Goal: Transaction & Acquisition: Subscribe to service/newsletter

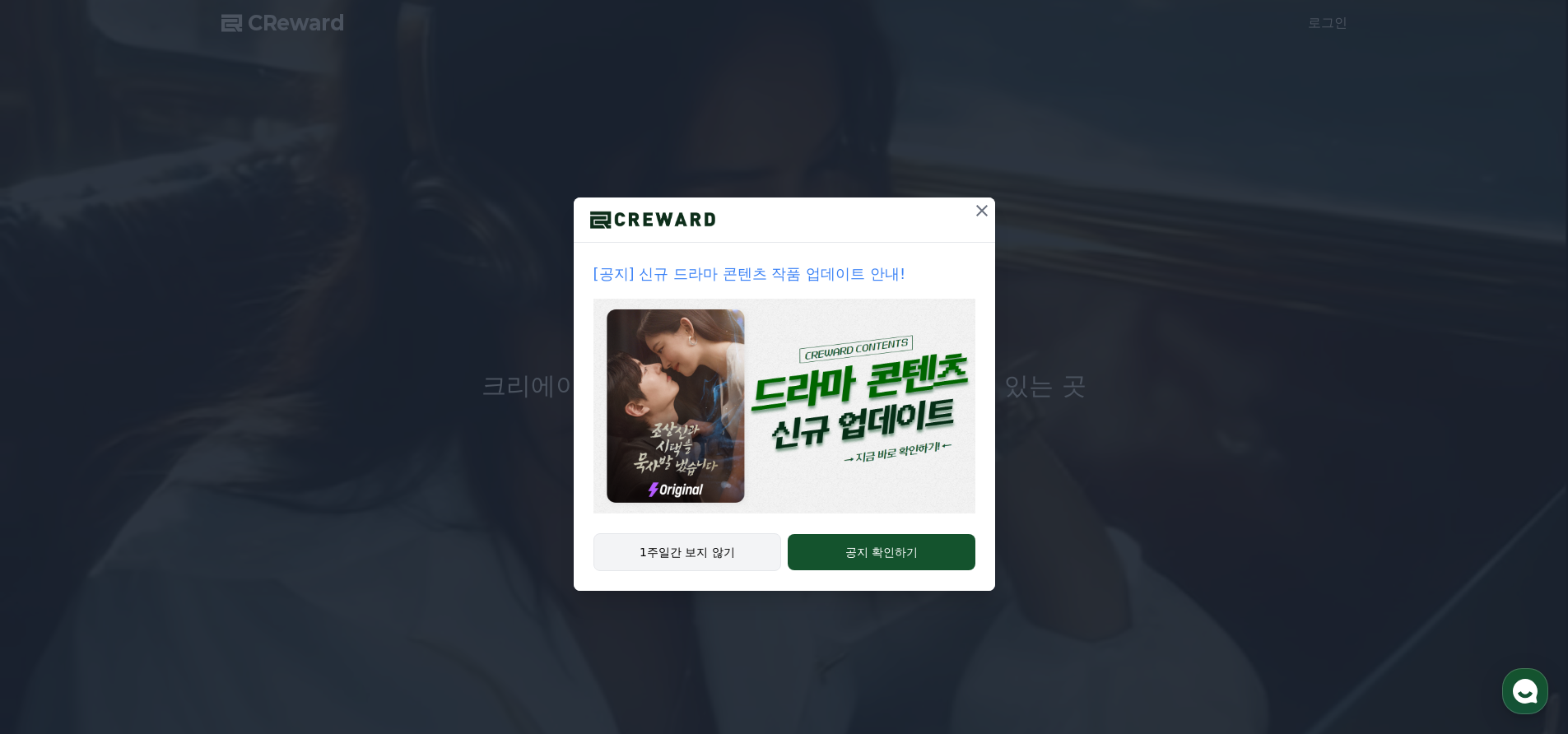
click at [711, 543] on button "1주일간 보지 않기" at bounding box center [688, 552] width 189 height 38
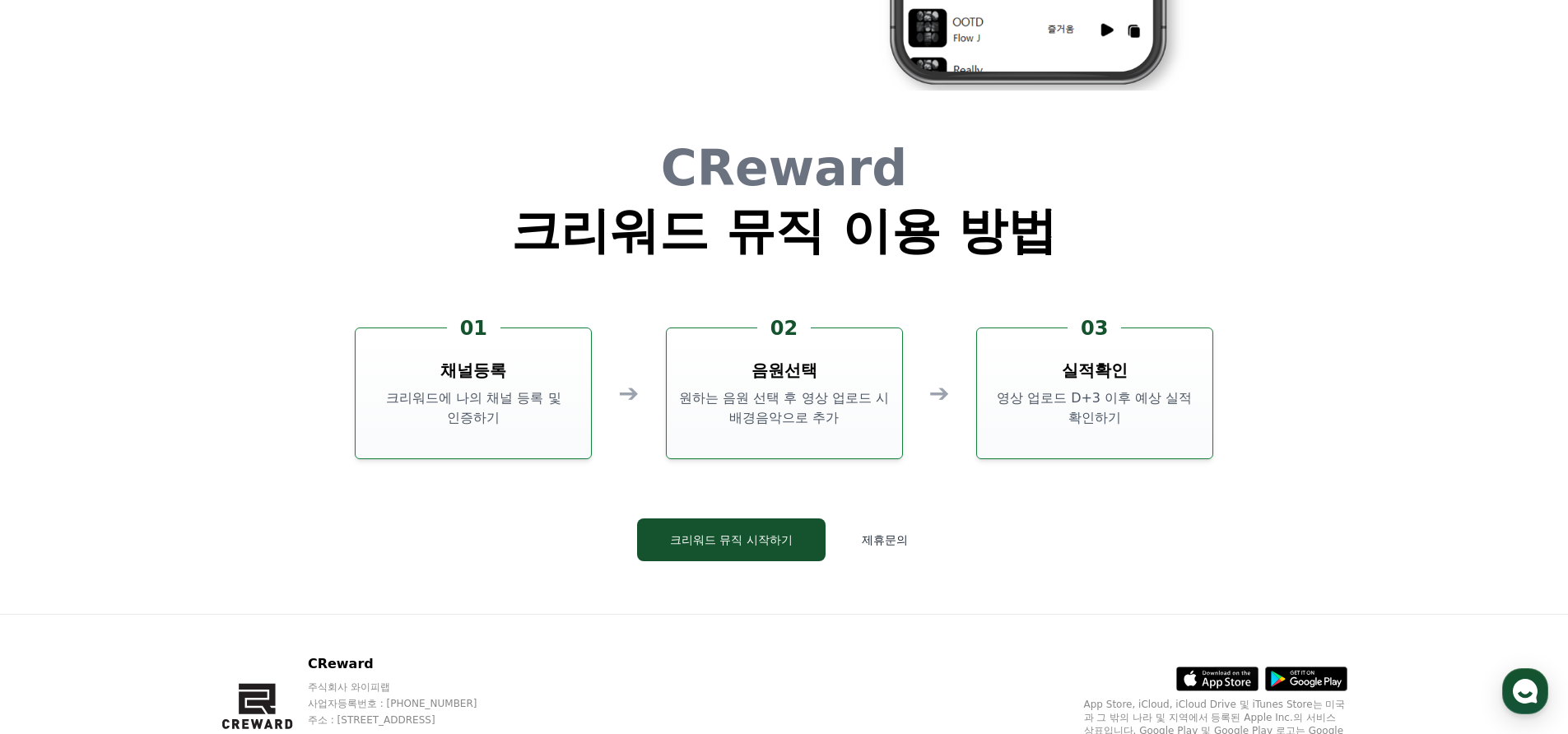
scroll to position [4458, 0]
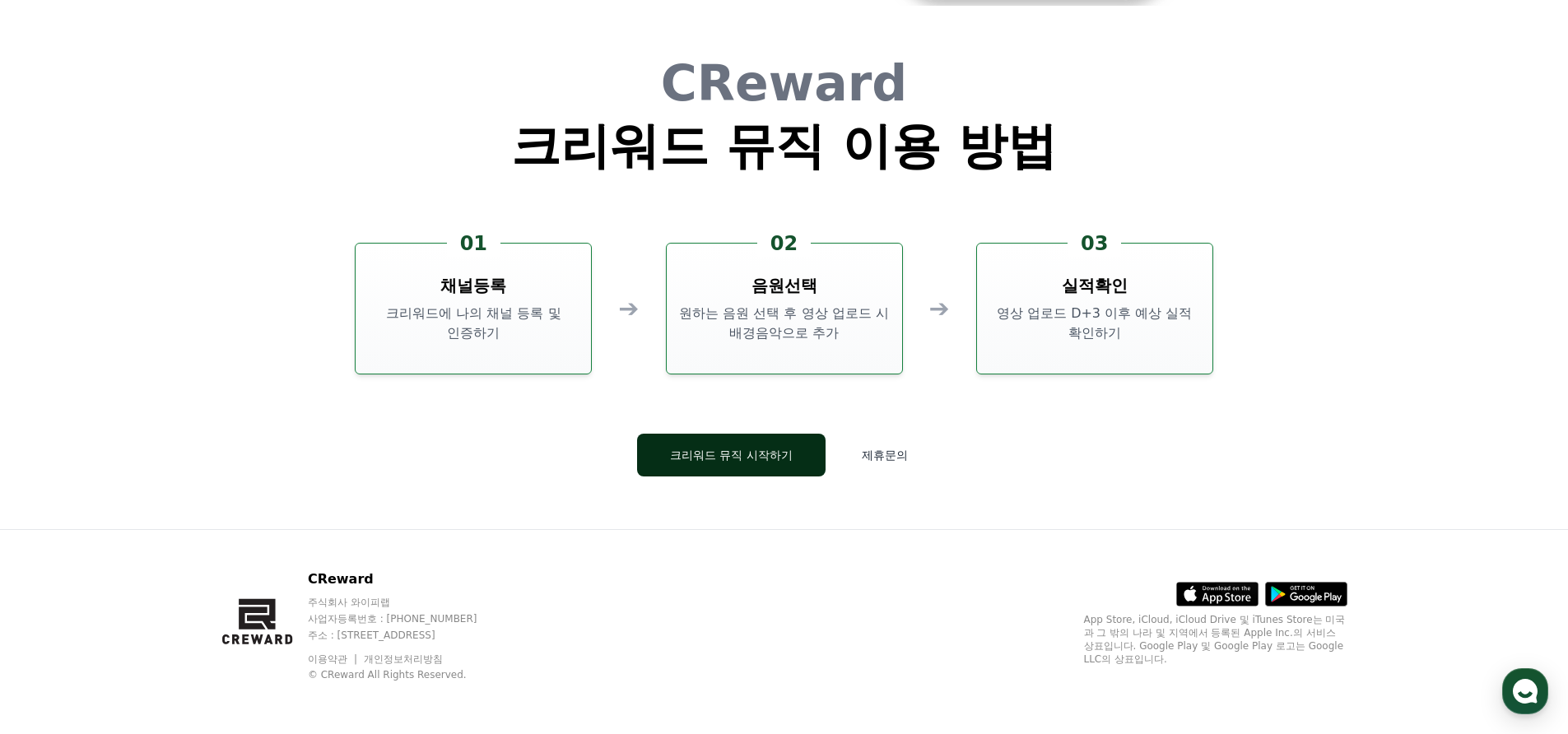
click at [750, 453] on button "크리워드 뮤직 시작하기" at bounding box center [731, 454] width 189 height 43
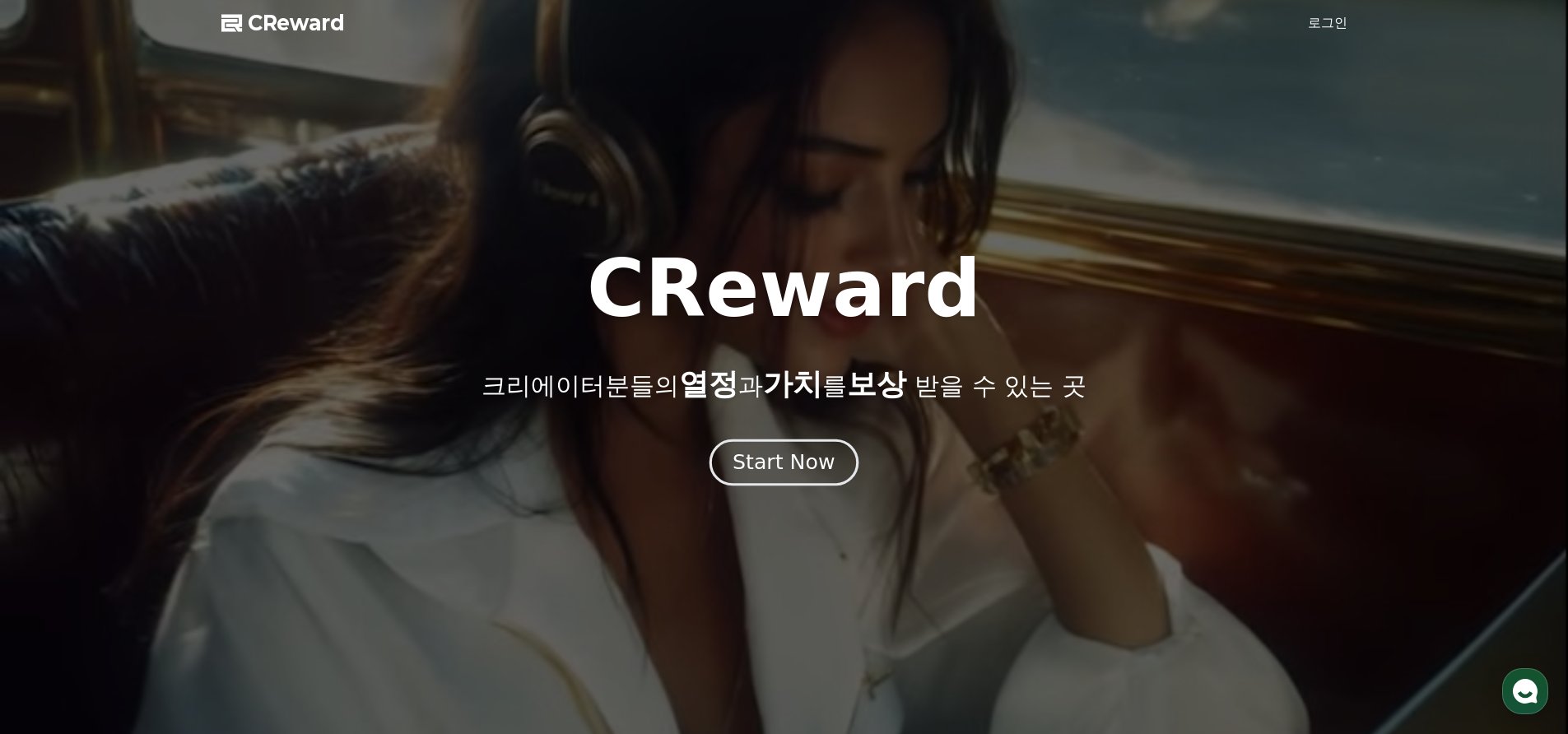
click at [764, 466] on div "Start Now" at bounding box center [783, 462] width 102 height 28
